Goal: Navigation & Orientation: Go to known website

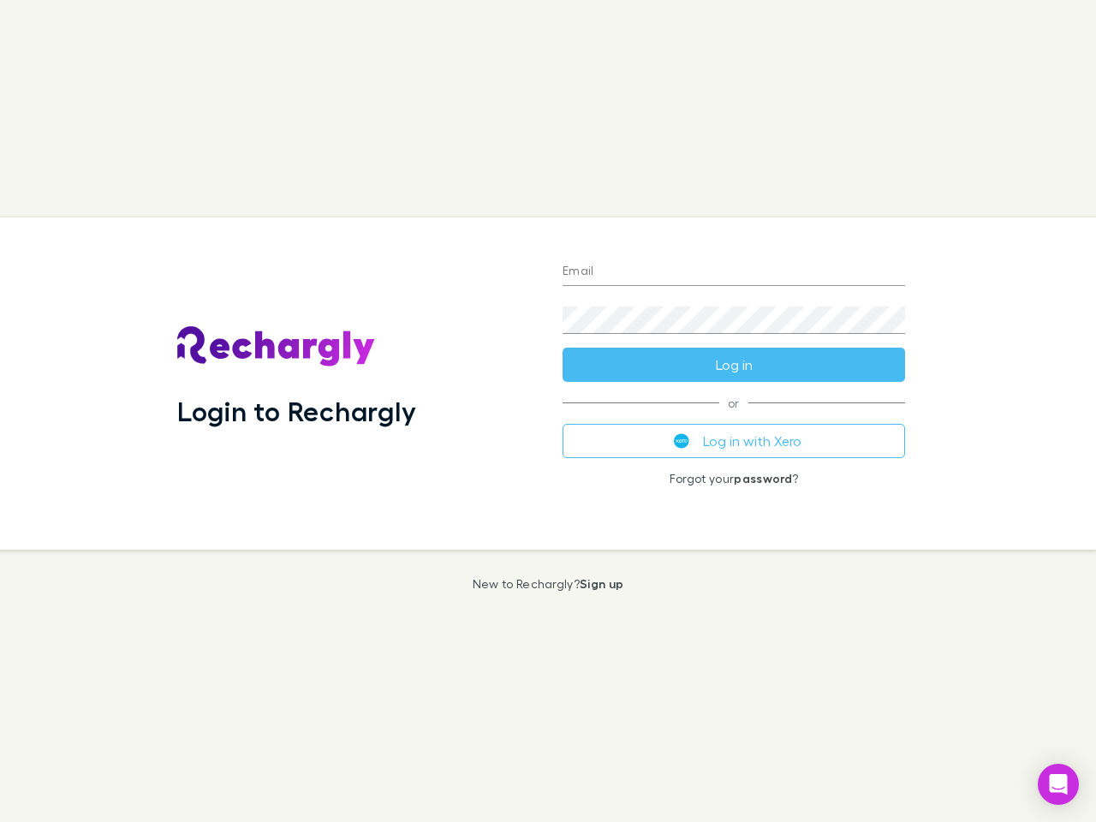
click at [548, 411] on div "Login to Rechargly" at bounding box center [356, 384] width 385 height 332
click at [734, 272] on input "Email" at bounding box center [734, 272] width 343 height 27
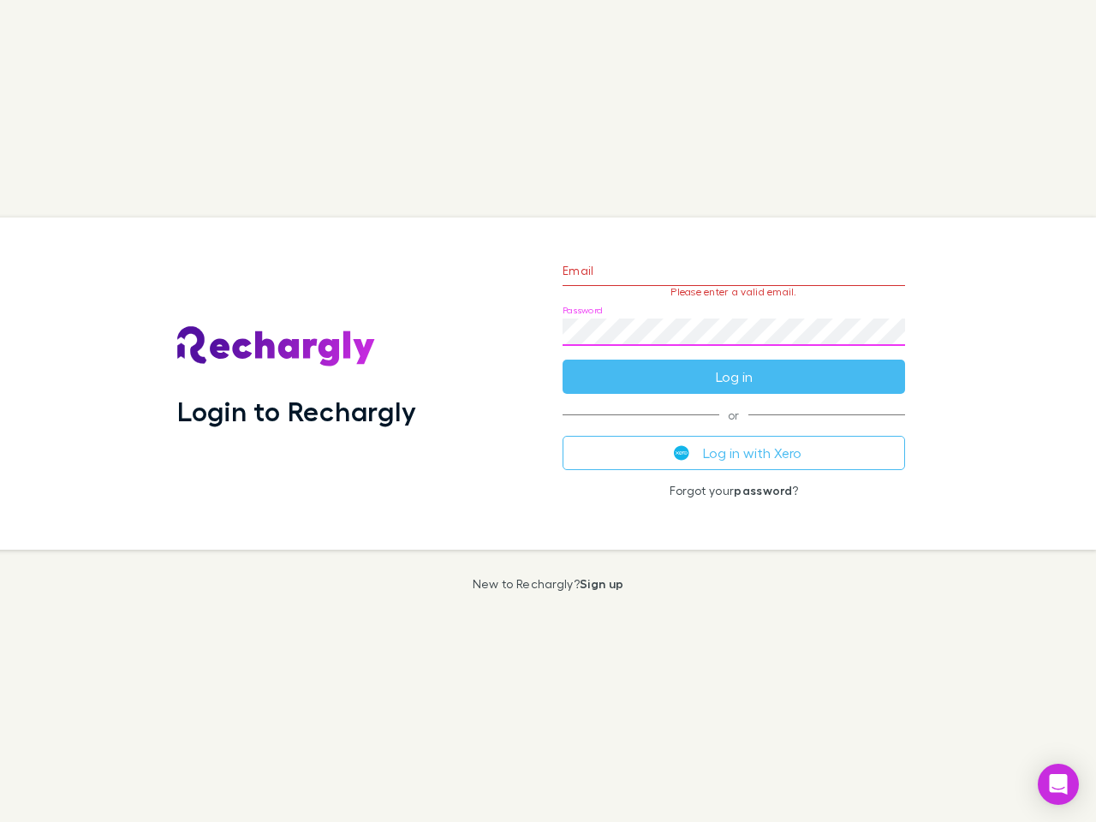
click at [734, 365] on form "Email Please enter a valid email. Password Log in" at bounding box center [734, 319] width 343 height 149
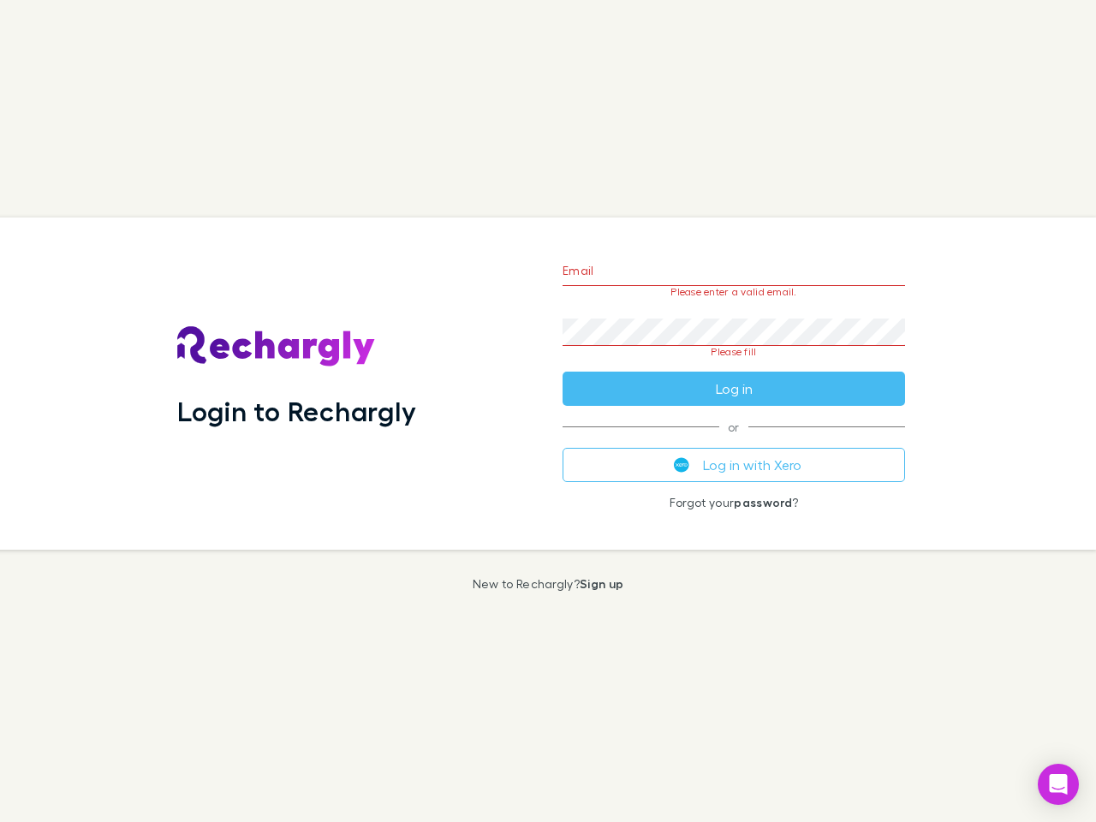
click at [734, 441] on div "Email Please enter a valid email. Password Please fill Log in or Log in with Xe…" at bounding box center [734, 384] width 370 height 332
click at [1059, 785] on icon "Open Intercom Messenger" at bounding box center [1059, 784] width 18 height 21
